Goal: Task Accomplishment & Management: Manage account settings

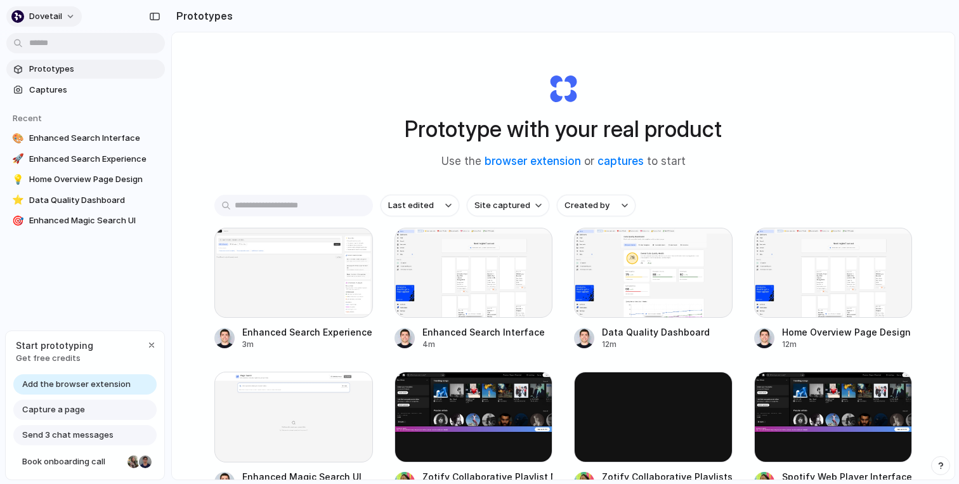
click at [62, 17] on button "dovetail" at bounding box center [43, 16] width 75 height 20
click at [54, 103] on span "Sign out" at bounding box center [46, 106] width 34 height 13
